Goal: Information Seeking & Learning: Learn about a topic

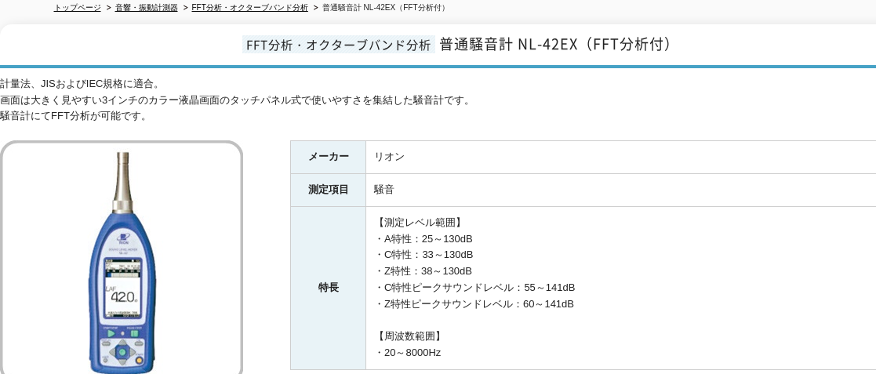
scroll to position [157, 0]
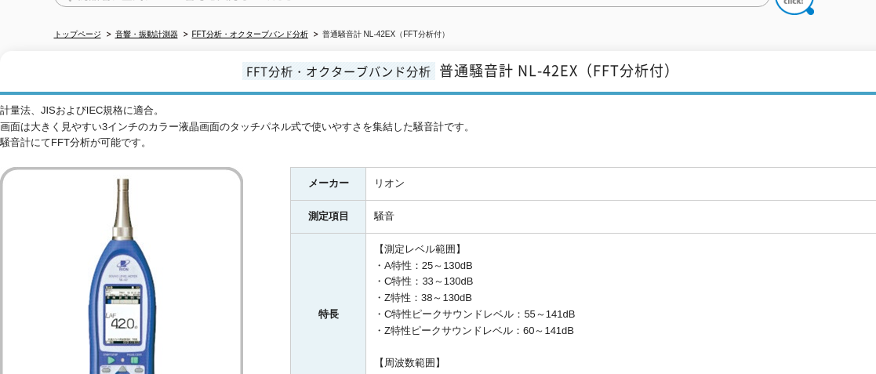
drag, startPoint x: 304, startPoint y: 221, endPoint x: 265, endPoint y: 248, distance: 47.4
click at [265, 248] on div "計量法、JISおよびIEC規格に適合。 画面は大きく見やすい3インチのカラー液晶画面のタッチパネル式で使いやすさを集結した騒音計です。 騒音計にてFFT分析が…" at bounding box center [458, 303] width 917 height 401
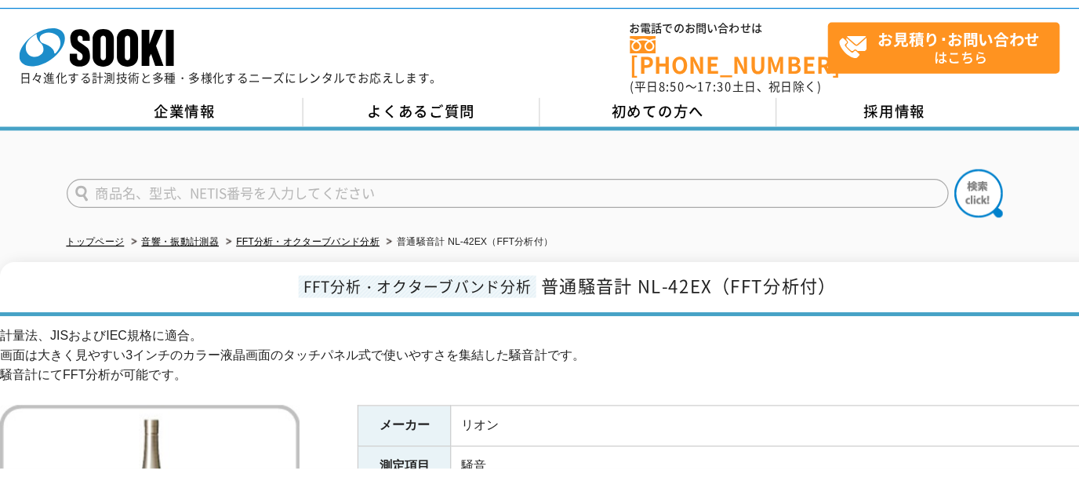
scroll to position [0, 0]
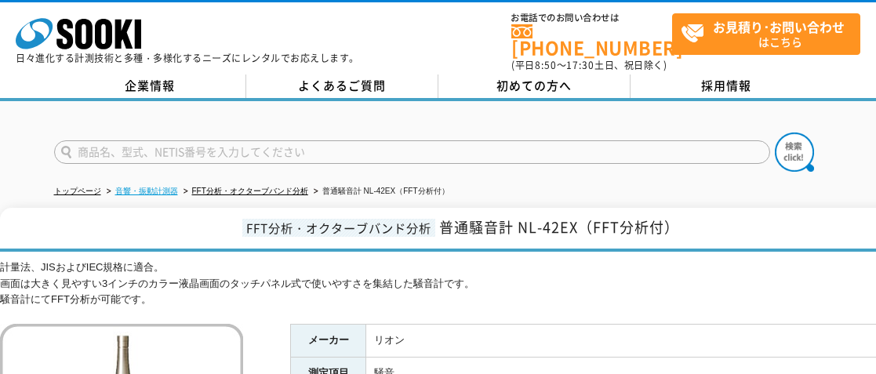
click at [174, 187] on link "音響・振動計測器" at bounding box center [146, 191] width 63 height 9
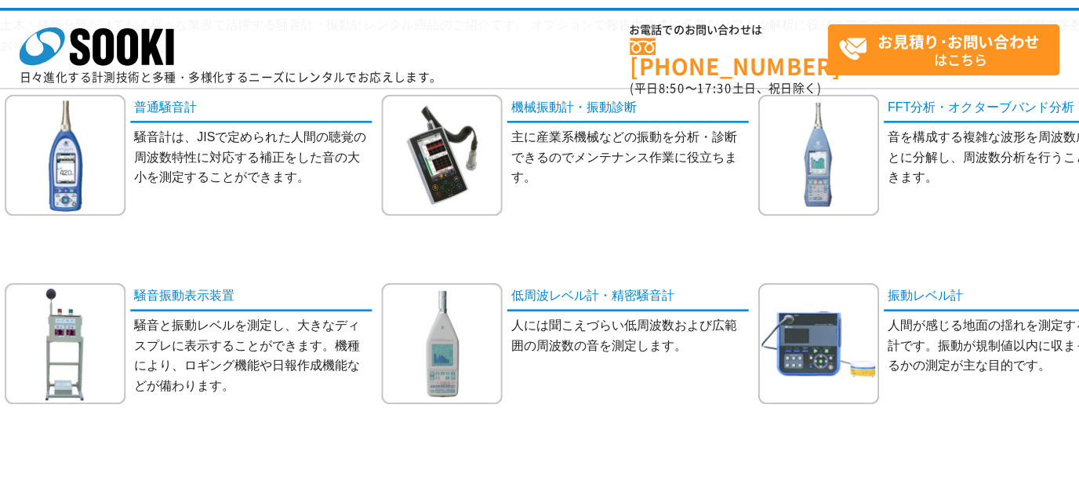
scroll to position [157, 0]
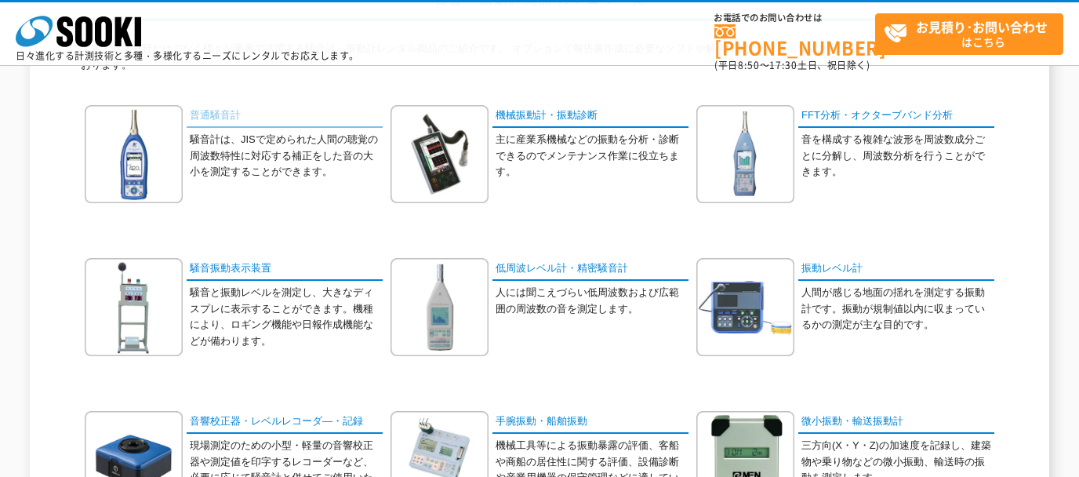
click at [190, 113] on link "普通騒音計" at bounding box center [285, 116] width 196 height 23
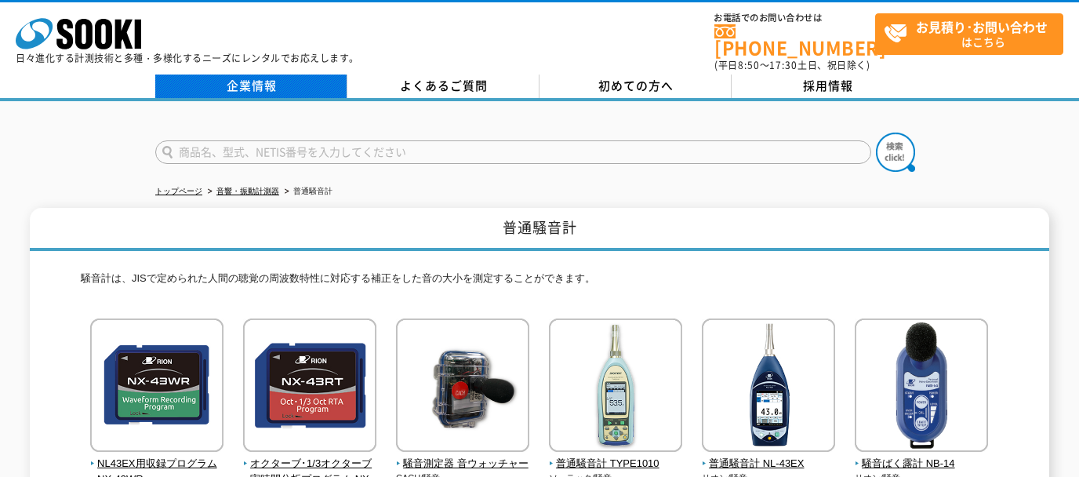
click at [251, 74] on link "企業情報" at bounding box center [251, 86] width 192 height 24
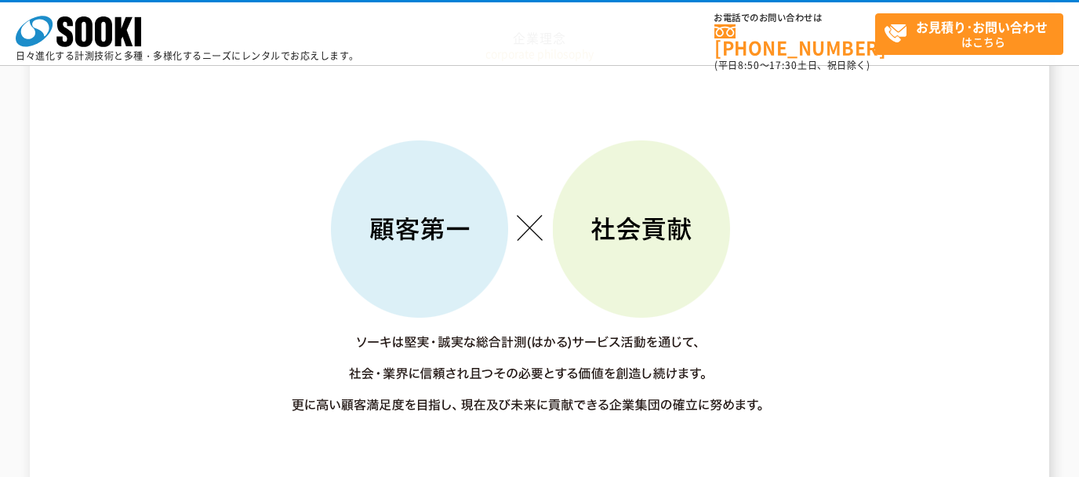
scroll to position [2117, 0]
